Goal: Task Accomplishment & Management: Manage account settings

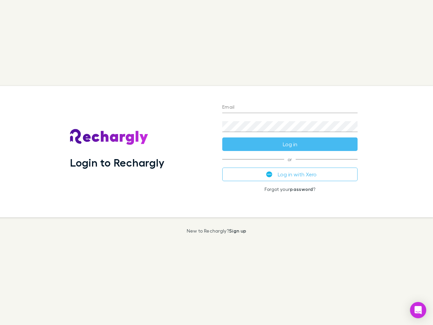
click at [217, 162] on div "Login to Rechargly" at bounding box center [141, 151] width 152 height 131
click at [290, 108] on input "Email" at bounding box center [289, 107] width 135 height 11
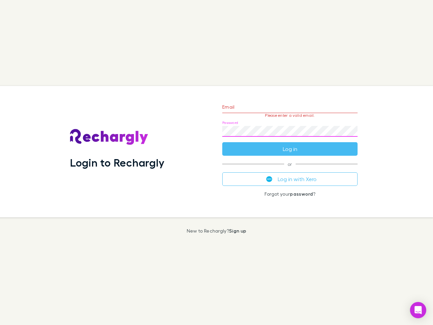
click at [290, 144] on form "Email Please enter a valid email. Password Log in" at bounding box center [289, 126] width 135 height 59
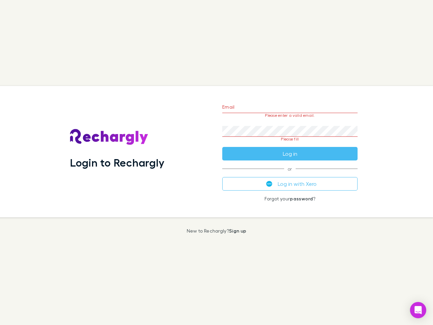
click at [290, 174] on div "Email Please enter a valid email. Password Please fill Log in or Log in with Xe…" at bounding box center [290, 151] width 146 height 131
click at [418, 310] on icon "Open Intercom Messenger" at bounding box center [418, 310] width 7 height 8
